Goal: Navigation & Orientation: Find specific page/section

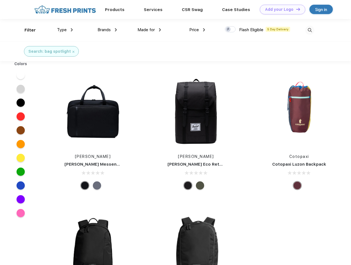
scroll to position [0, 0]
click at [281, 9] on link "Add your Logo Design Tool" at bounding box center [283, 10] width 46 height 10
click at [0, 0] on div "Design Tool" at bounding box center [0, 0] width 0 height 0
click at [296, 9] on link "Add your Logo Design Tool" at bounding box center [283, 10] width 46 height 10
click at [26, 30] on div "Filter" at bounding box center [30, 30] width 11 height 6
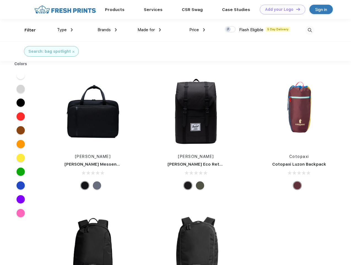
click at [65, 30] on span "Type" at bounding box center [62, 29] width 10 height 5
click at [107, 30] on span "Brands" at bounding box center [104, 29] width 13 height 5
click at [149, 30] on span "Made for" at bounding box center [146, 29] width 17 height 5
click at [197, 30] on span "Price" at bounding box center [194, 29] width 10 height 5
click at [231, 30] on div at bounding box center [230, 29] width 11 height 6
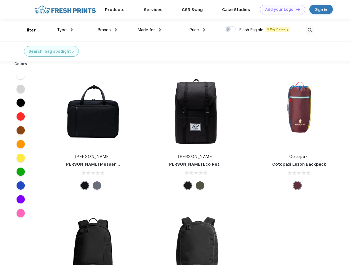
click at [229, 30] on input "checkbox" at bounding box center [227, 28] width 4 height 4
click at [310, 30] on img at bounding box center [310, 30] width 9 height 9
